Goal: Task Accomplishment & Management: Use online tool/utility

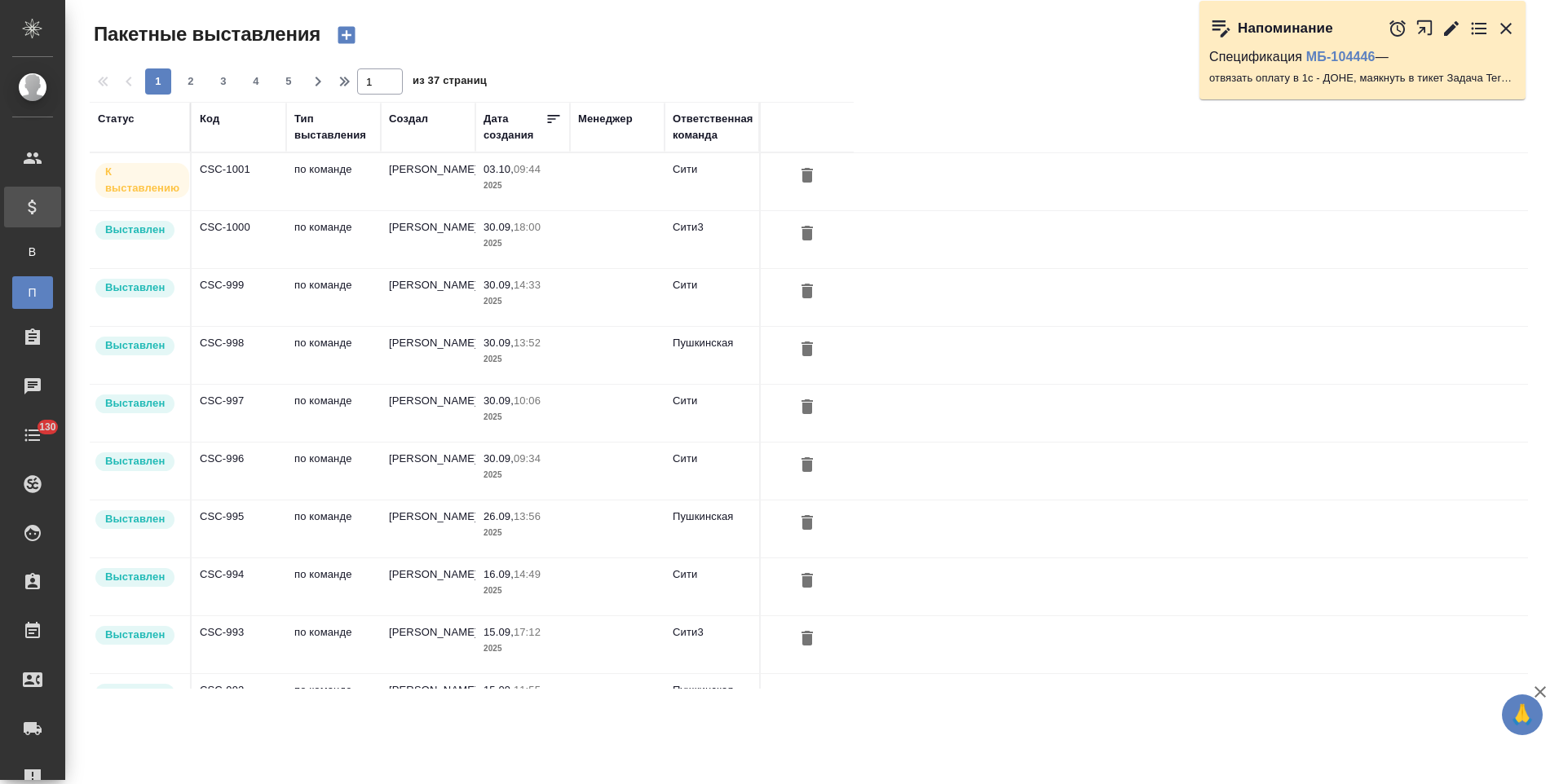
click at [272, 191] on td "CSC-1001" at bounding box center [239, 182] width 95 height 57
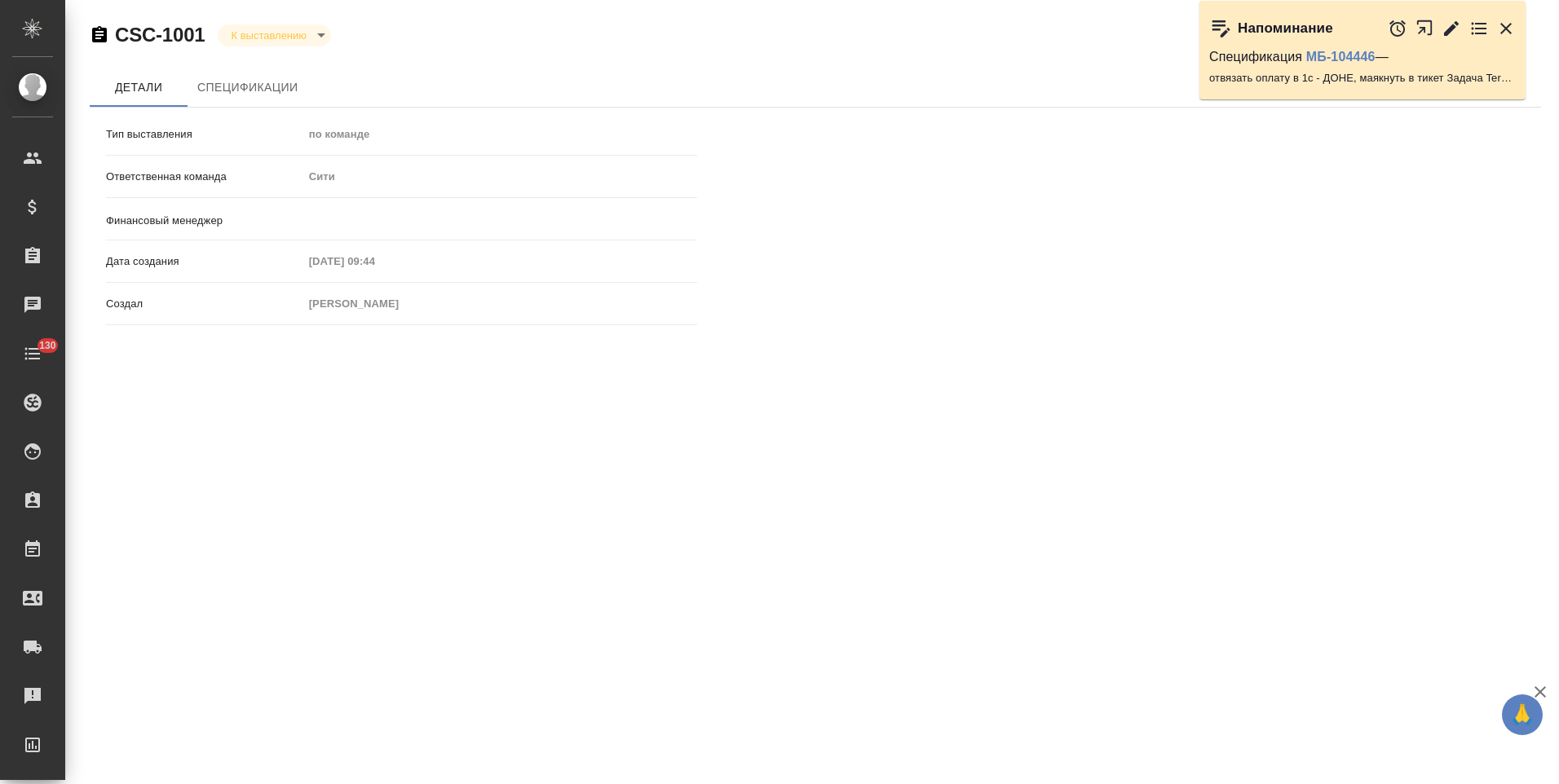
type input "[PERSON_NAME]"
click at [266, 97] on span "Спецификации" at bounding box center [247, 87] width 100 height 20
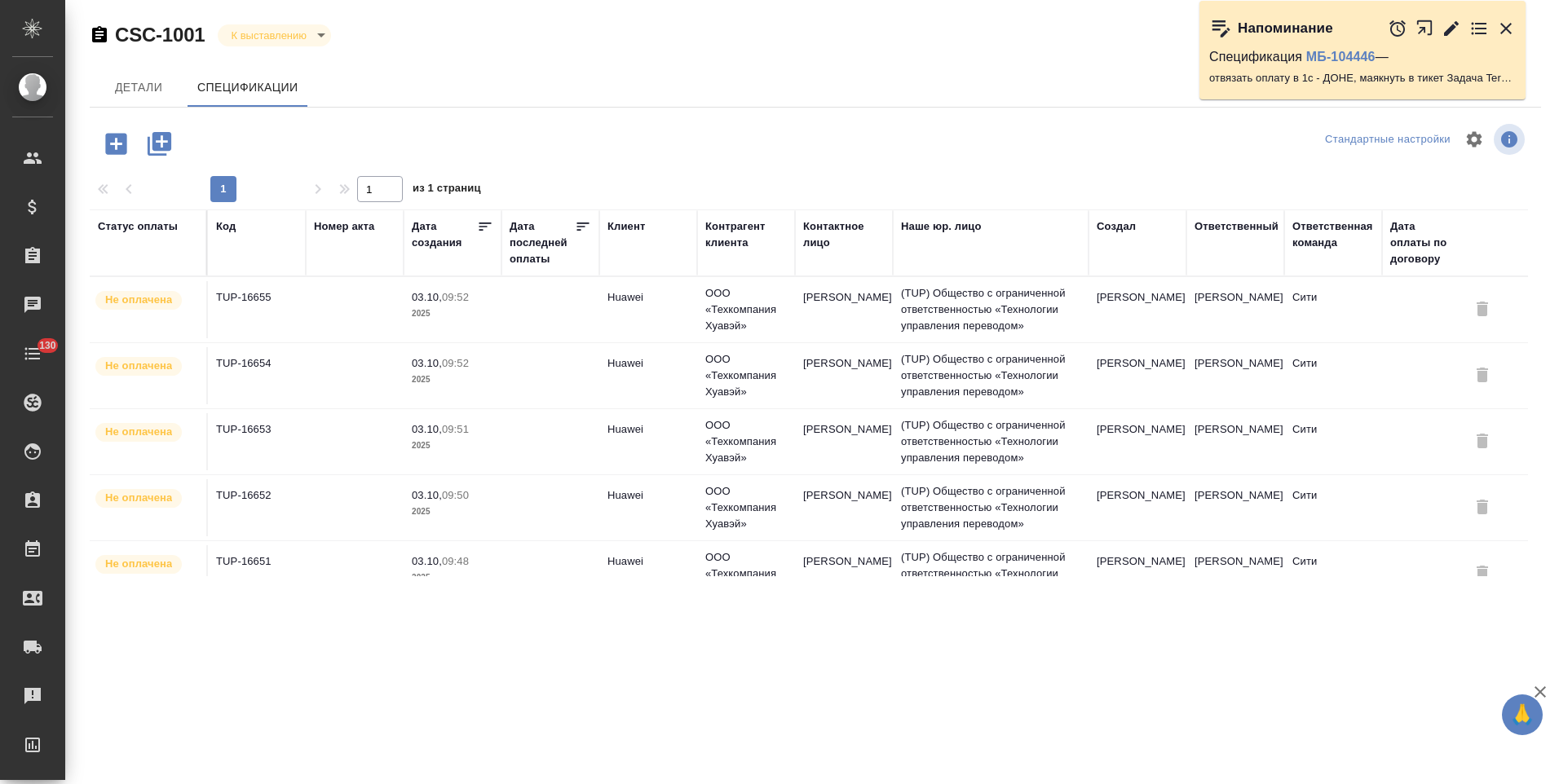
click at [1448, 33] on icon "button" at bounding box center [1451, 27] width 14 height 14
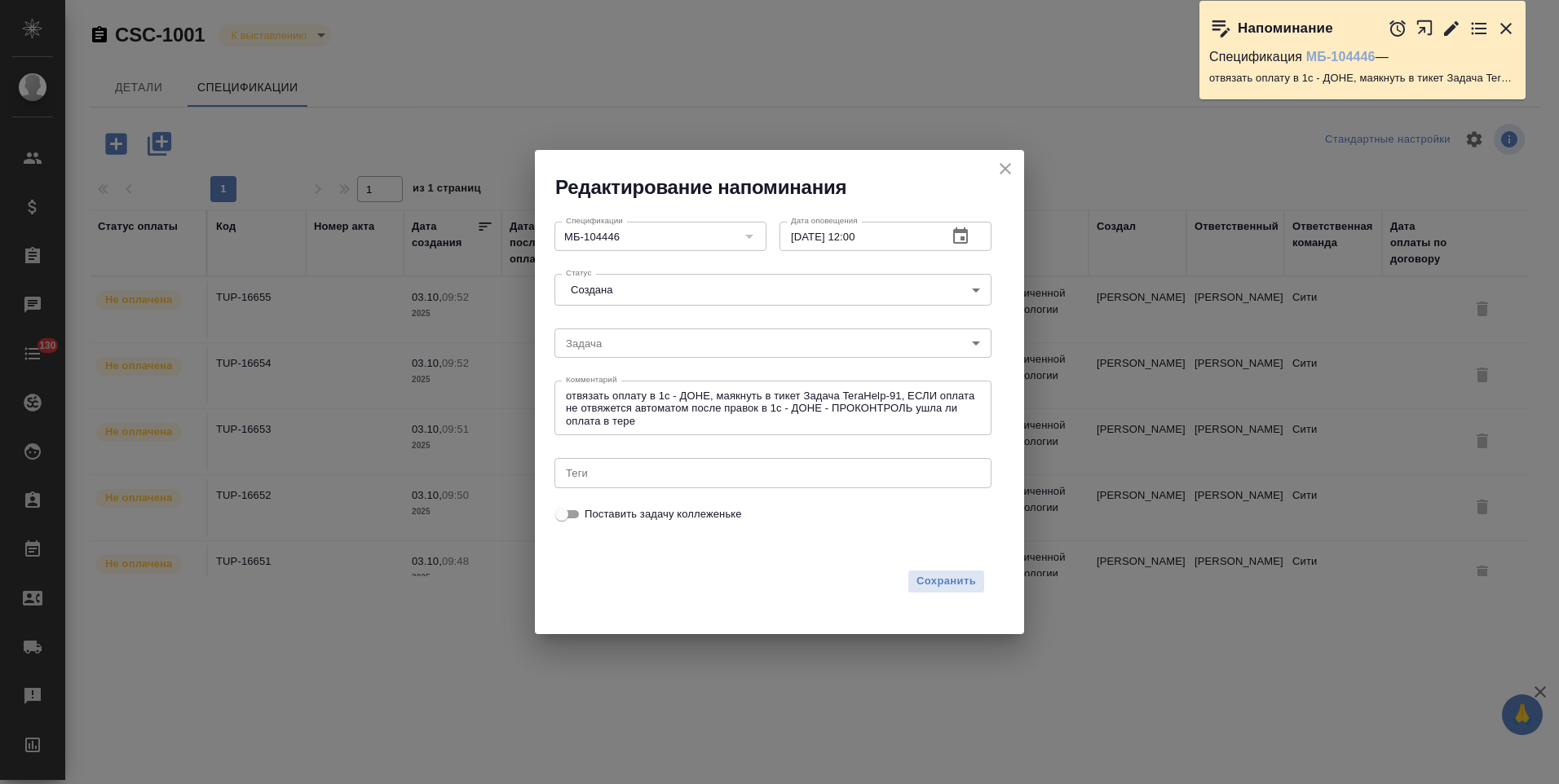
click at [1328, 56] on link "МБ-104446" at bounding box center [1341, 56] width 70 height 14
click at [858, 240] on input "03.10.2025 12:00" at bounding box center [857, 237] width 155 height 29
type input "03.10.2025 16:00"
click at [965, 581] on span "Сохранить" at bounding box center [947, 581] width 60 height 18
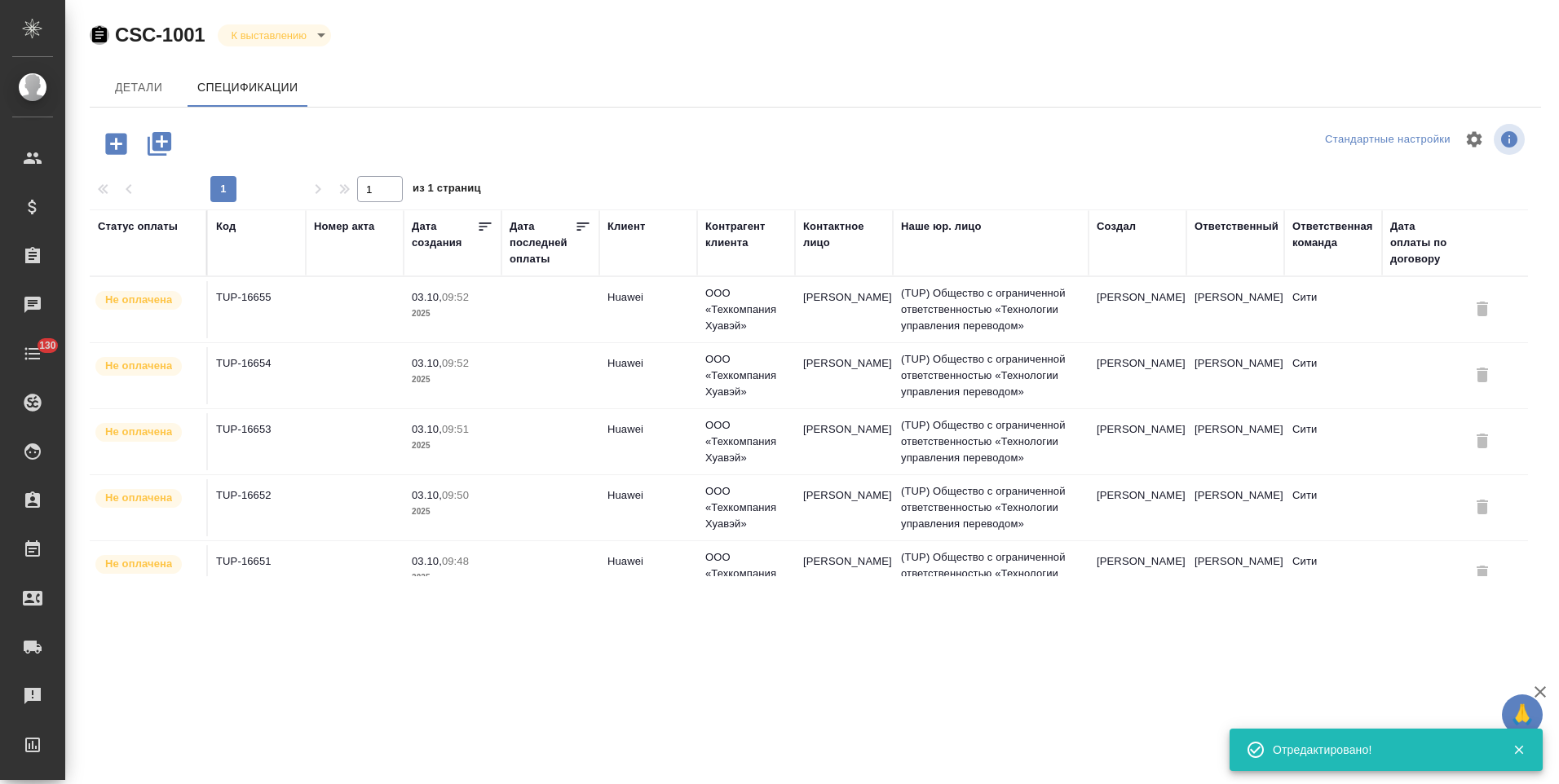
click at [99, 35] on icon "button" at bounding box center [99, 35] width 19 height 19
